Goal: Find specific page/section: Find specific page/section

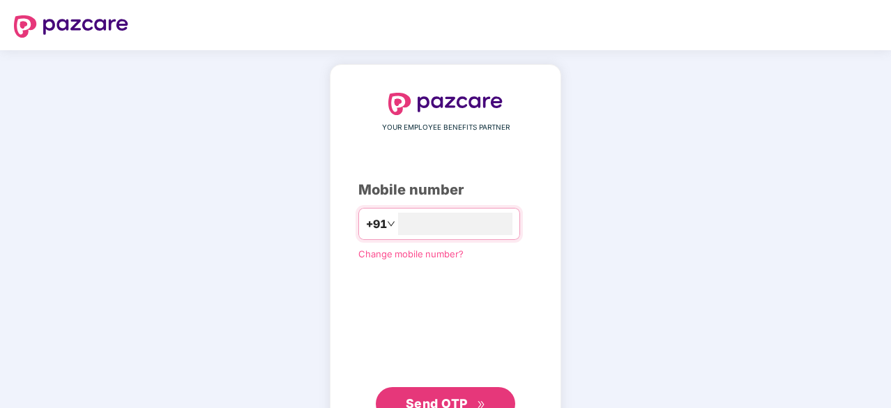
type input "**********"
click at [453, 394] on span "Send OTP" at bounding box center [446, 402] width 80 height 20
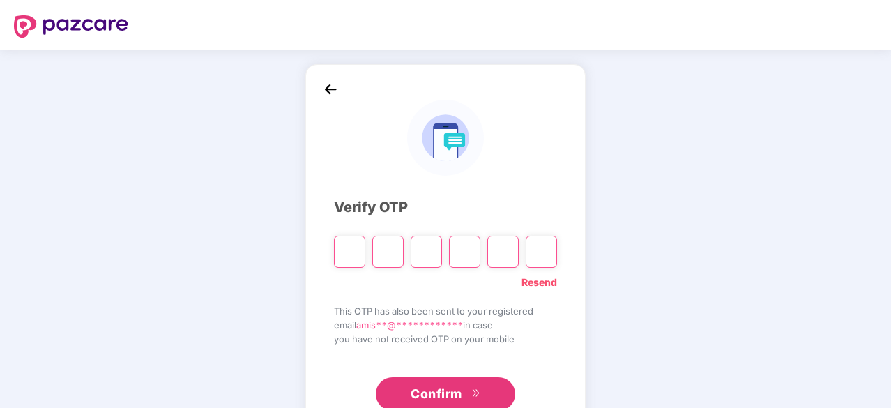
type input "*"
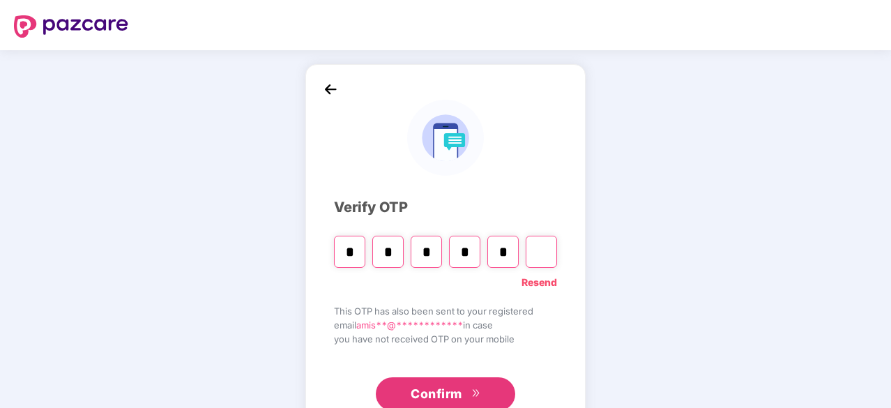
type input "*"
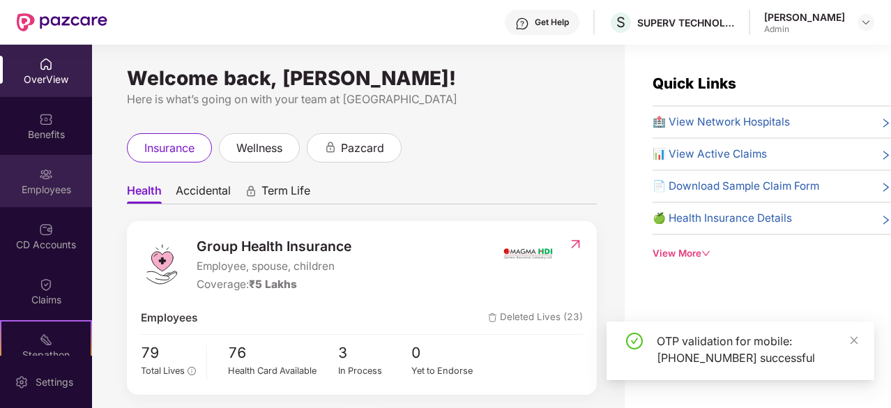
click at [49, 171] on img at bounding box center [46, 174] width 14 height 14
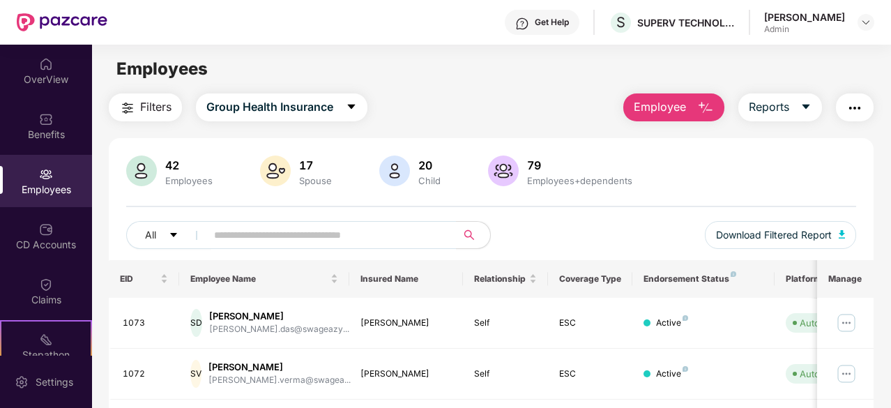
click at [169, 164] on div "42" at bounding box center [188, 165] width 53 height 14
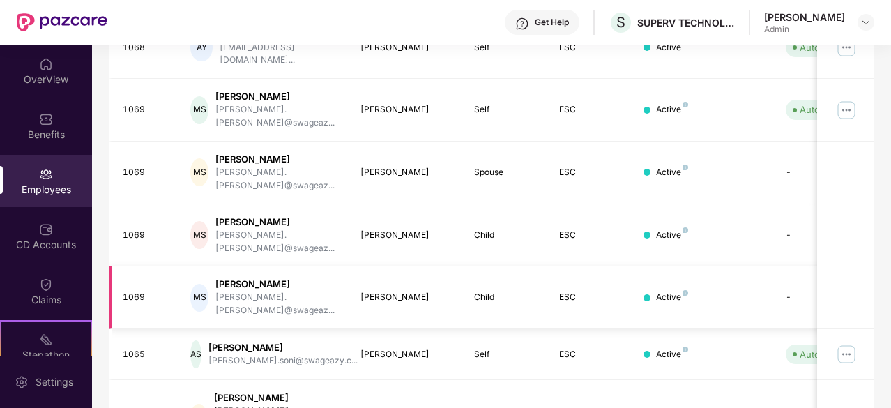
scroll to position [436, 0]
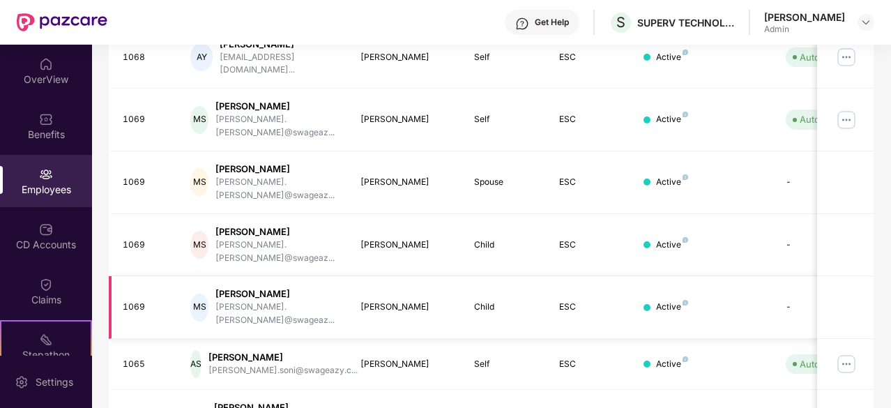
click at [381, 300] on div "[PERSON_NAME]" at bounding box center [405, 306] width 91 height 13
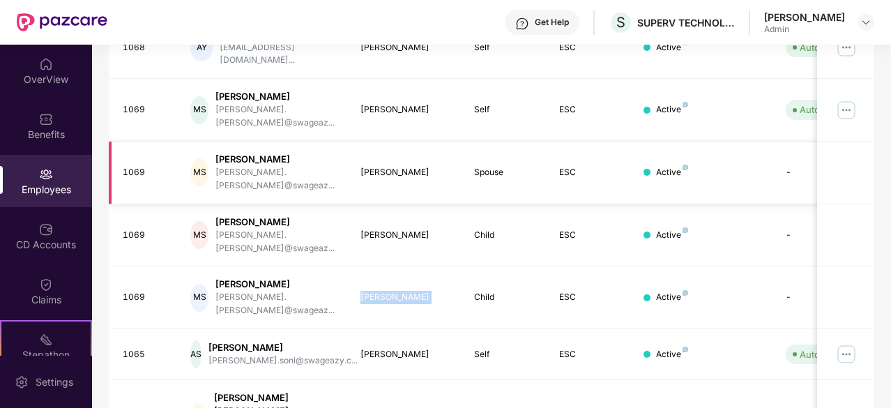
scroll to position [445, 0]
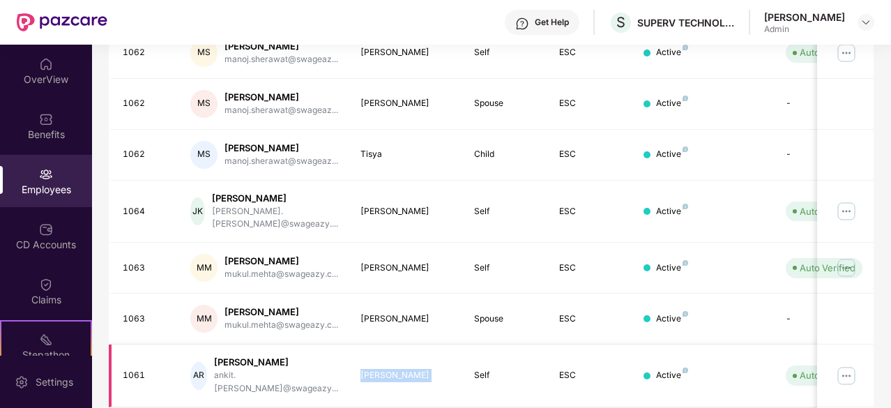
scroll to position [445, 0]
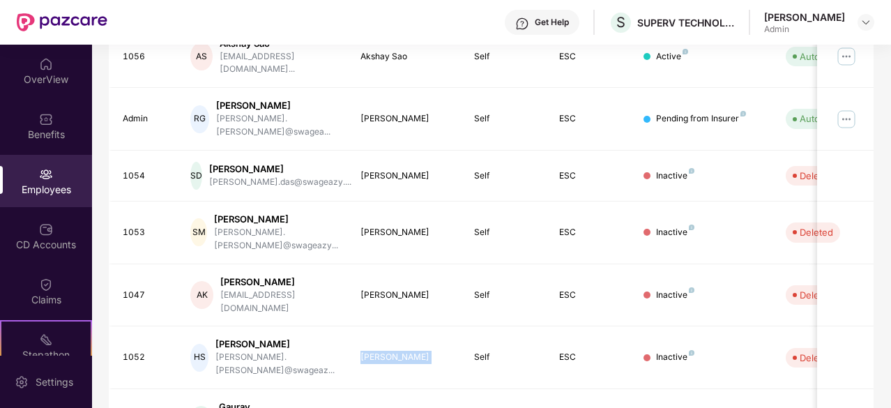
scroll to position [399, 0]
drag, startPoint x: 243, startPoint y: 259, endPoint x: 310, endPoint y: 273, distance: 68.9
click at [310, 326] on td "HS [PERSON_NAME] [PERSON_NAME].[PERSON_NAME]@swageaz..." at bounding box center [264, 357] width 170 height 63
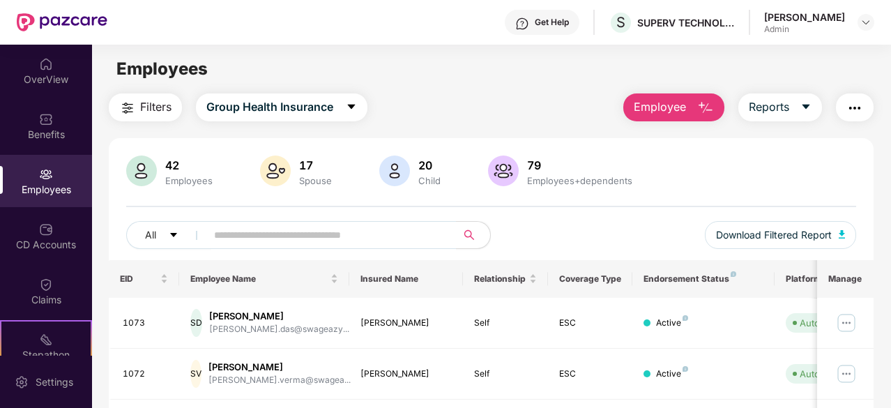
scroll to position [1, 0]
click at [342, 228] on input "text" at bounding box center [326, 234] width 224 height 21
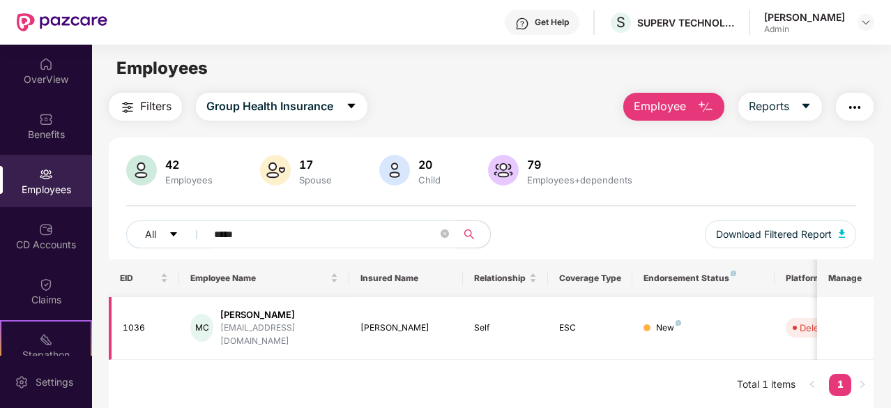
type input "*****"
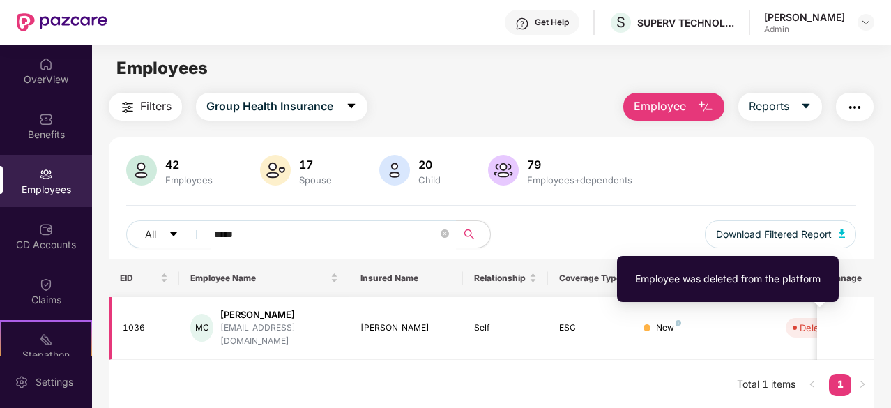
click at [799, 323] on div "Deleted" at bounding box center [815, 328] width 33 height 14
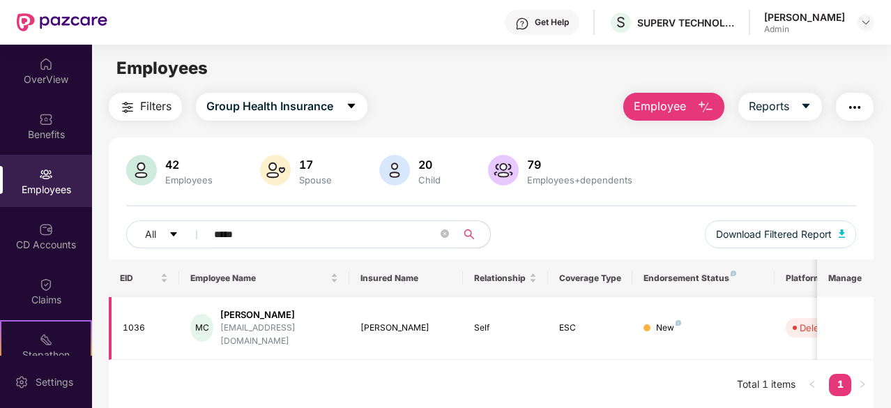
click at [654, 321] on div "New" at bounding box center [702, 327] width 119 height 13
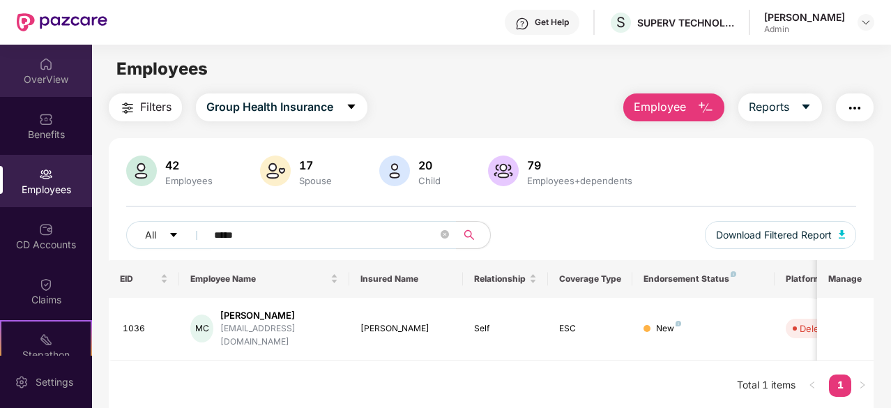
click at [12, 72] on div "OverView" at bounding box center [46, 79] width 92 height 14
